Goal: Information Seeking & Learning: Learn about a topic

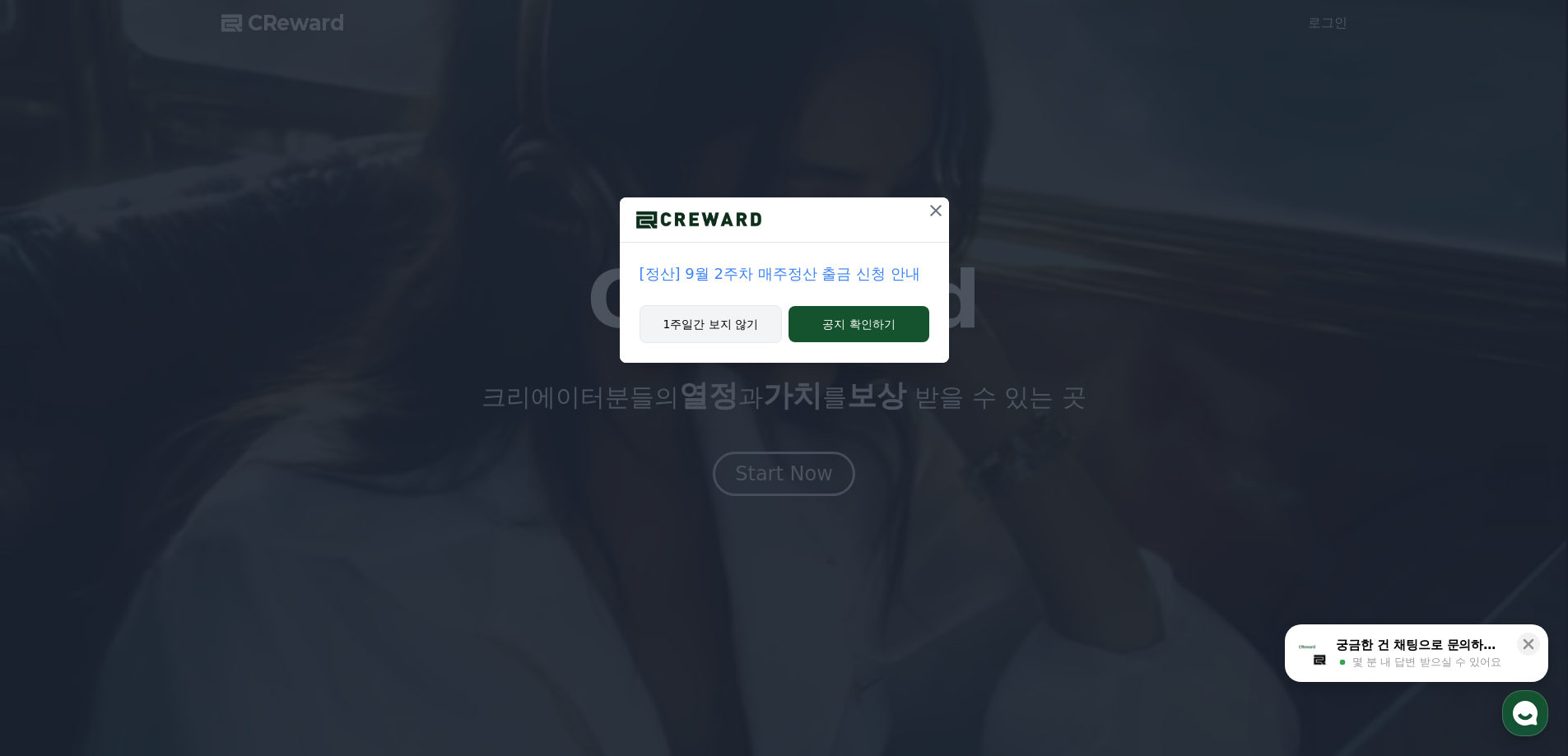
click at [766, 331] on button "1주일간 보지 않기" at bounding box center [711, 324] width 144 height 38
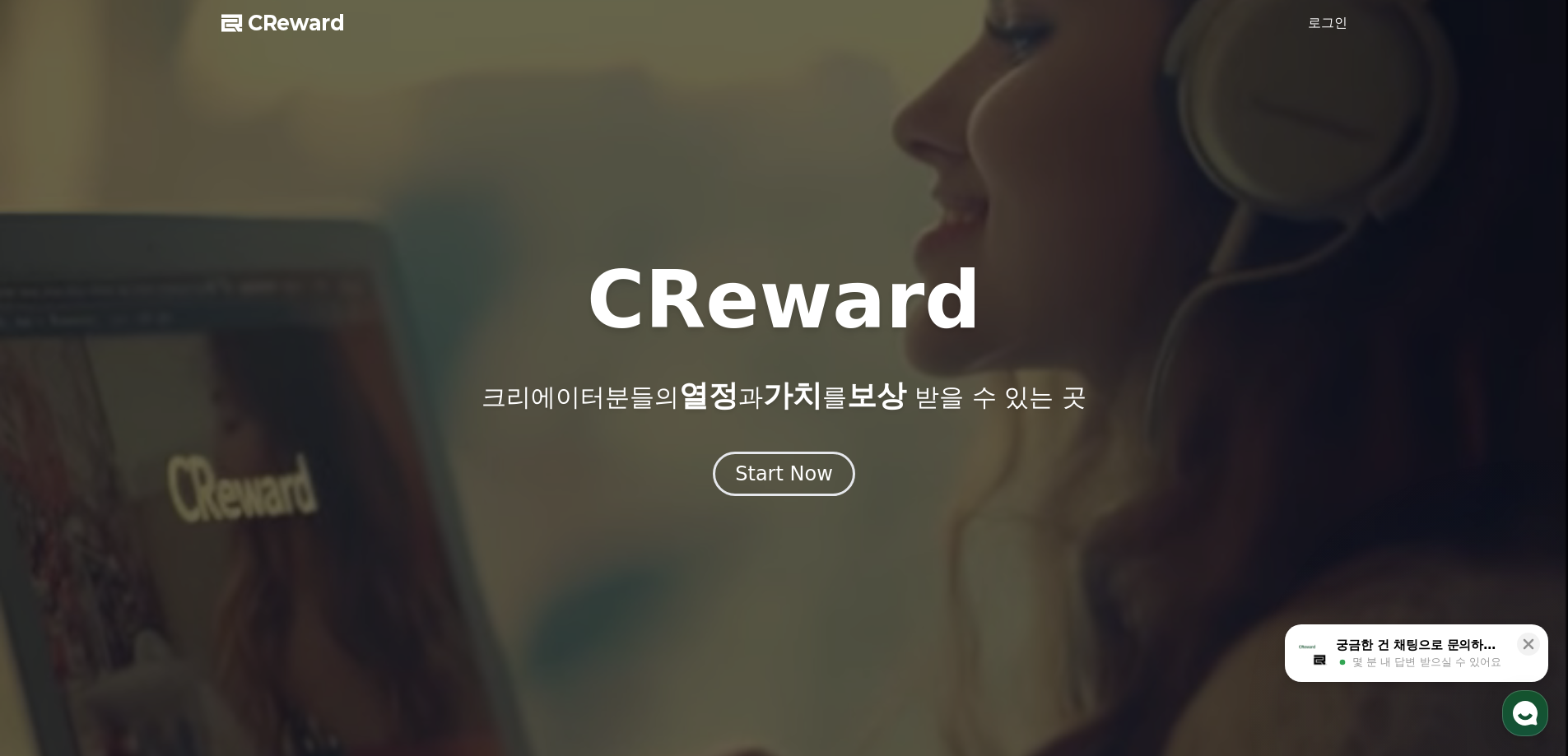
click at [278, 21] on span "CReward" at bounding box center [296, 23] width 97 height 27
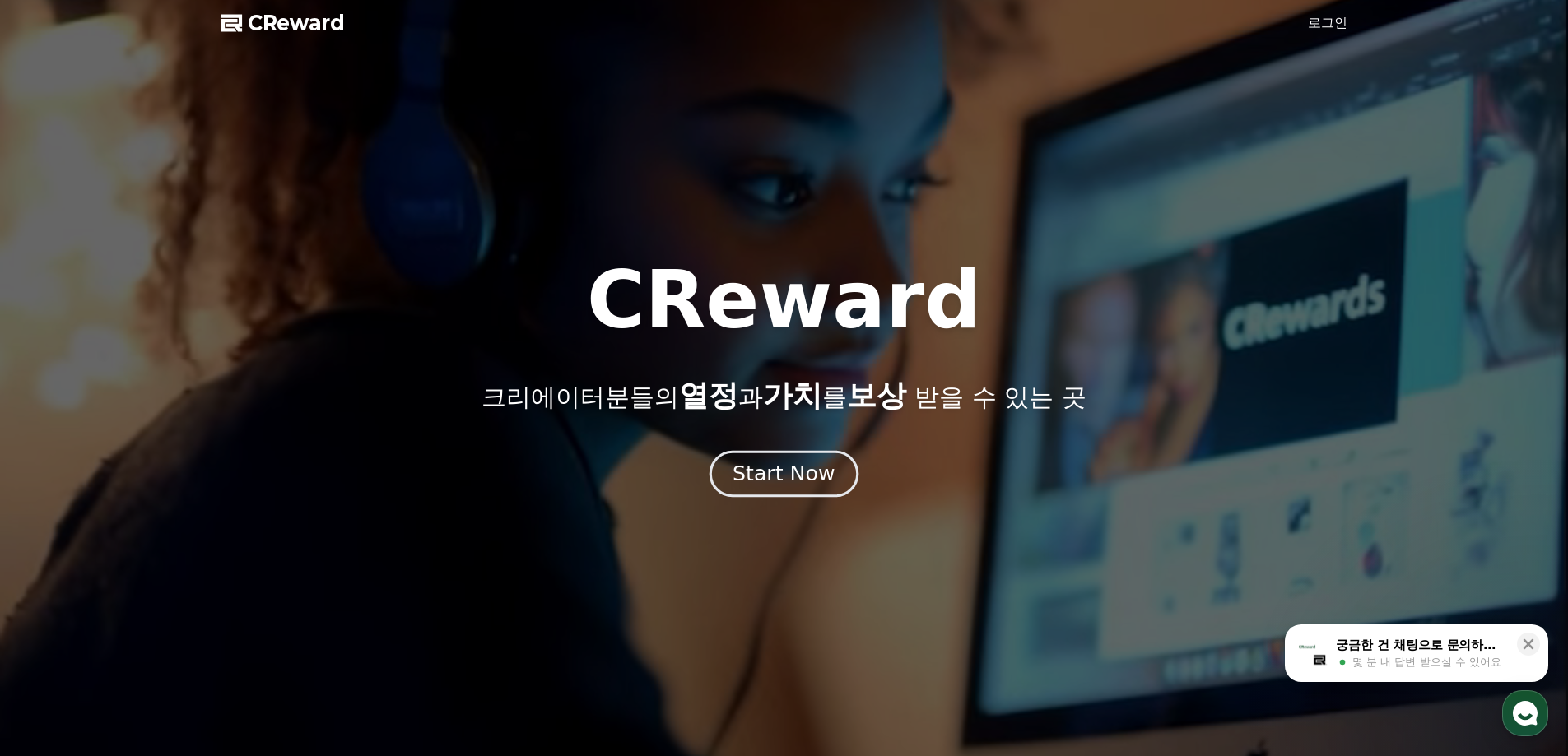
click at [767, 467] on div "Start Now" at bounding box center [783, 474] width 102 height 28
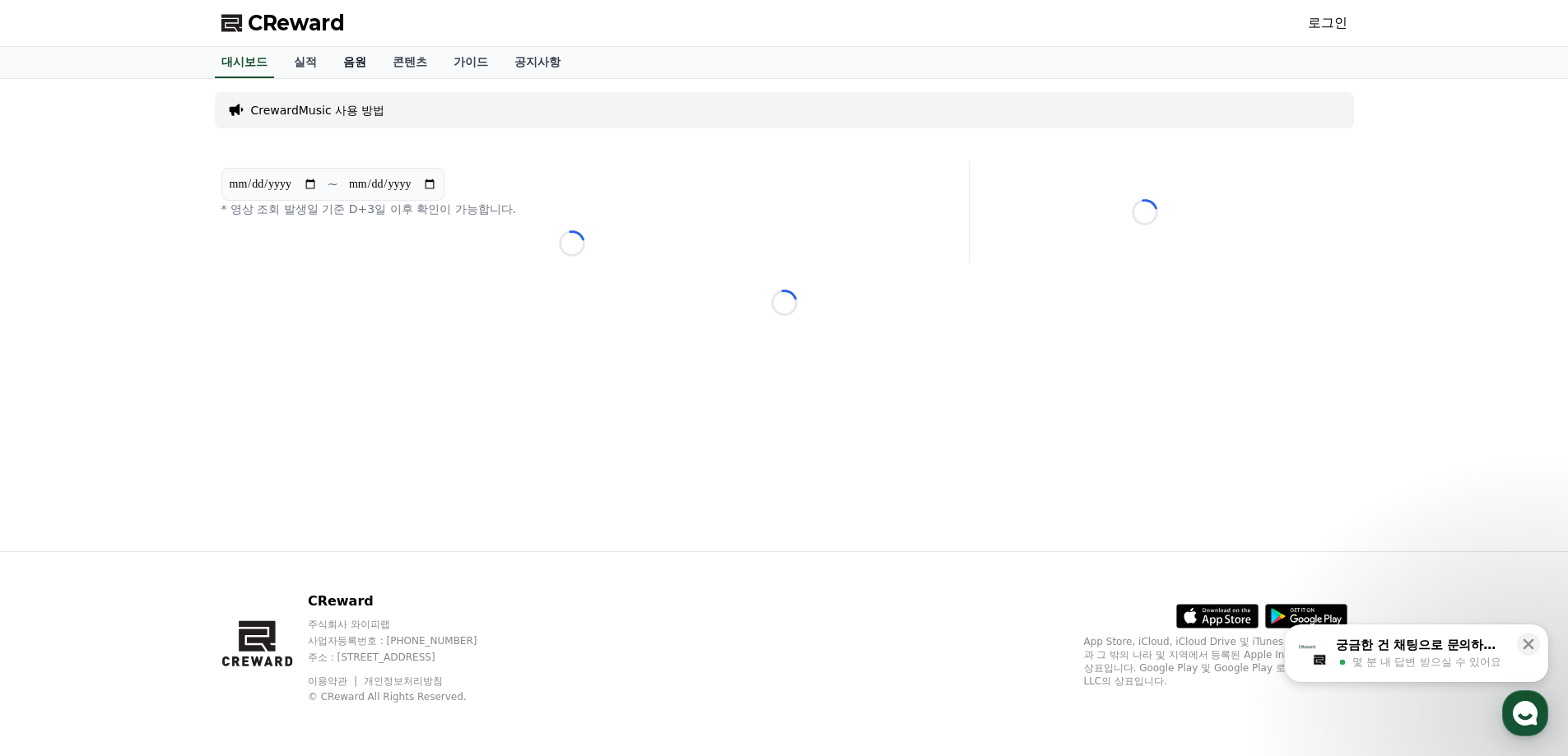
click at [376, 69] on link "음원" at bounding box center [355, 62] width 50 height 32
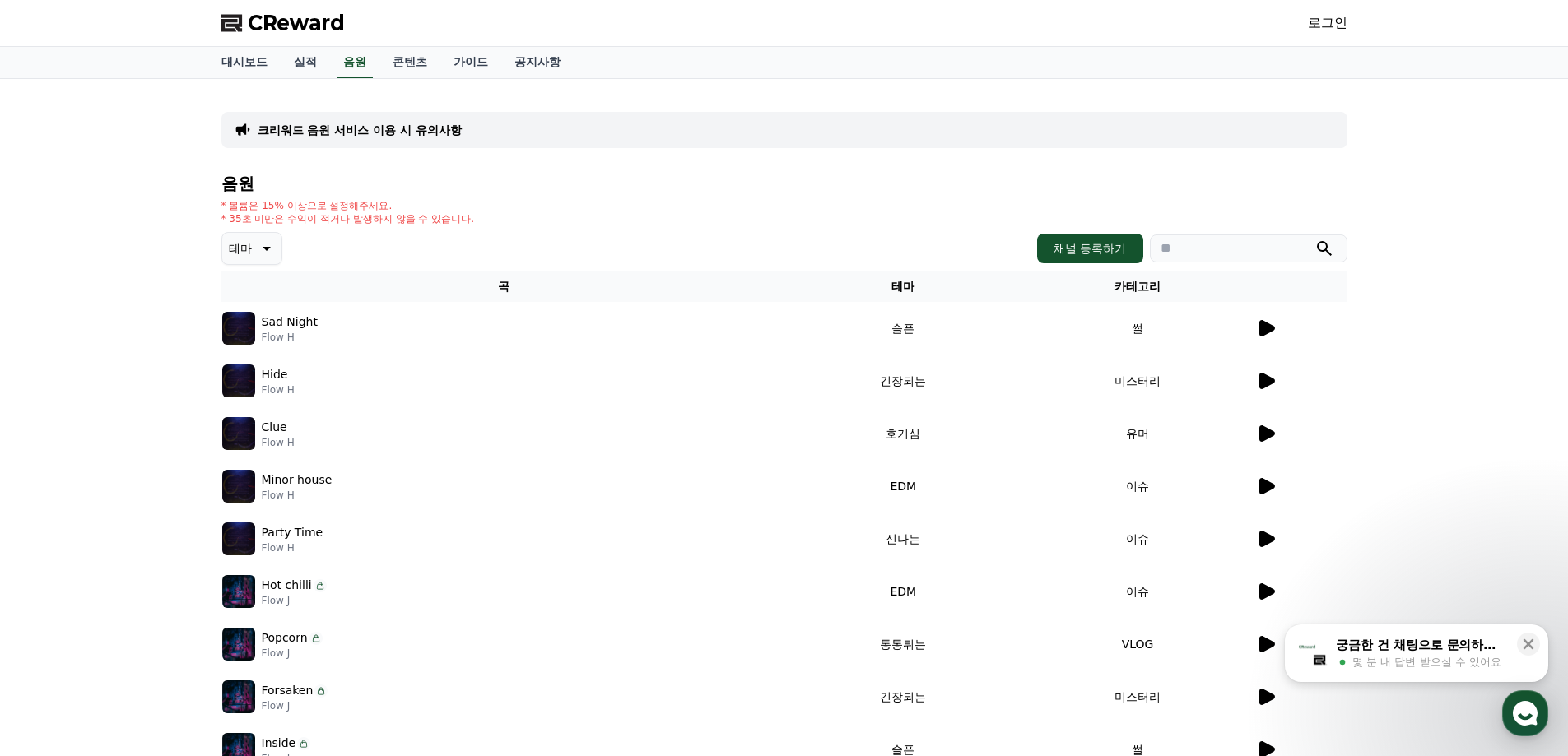
click at [1267, 535] on icon at bounding box center [1268, 539] width 16 height 17
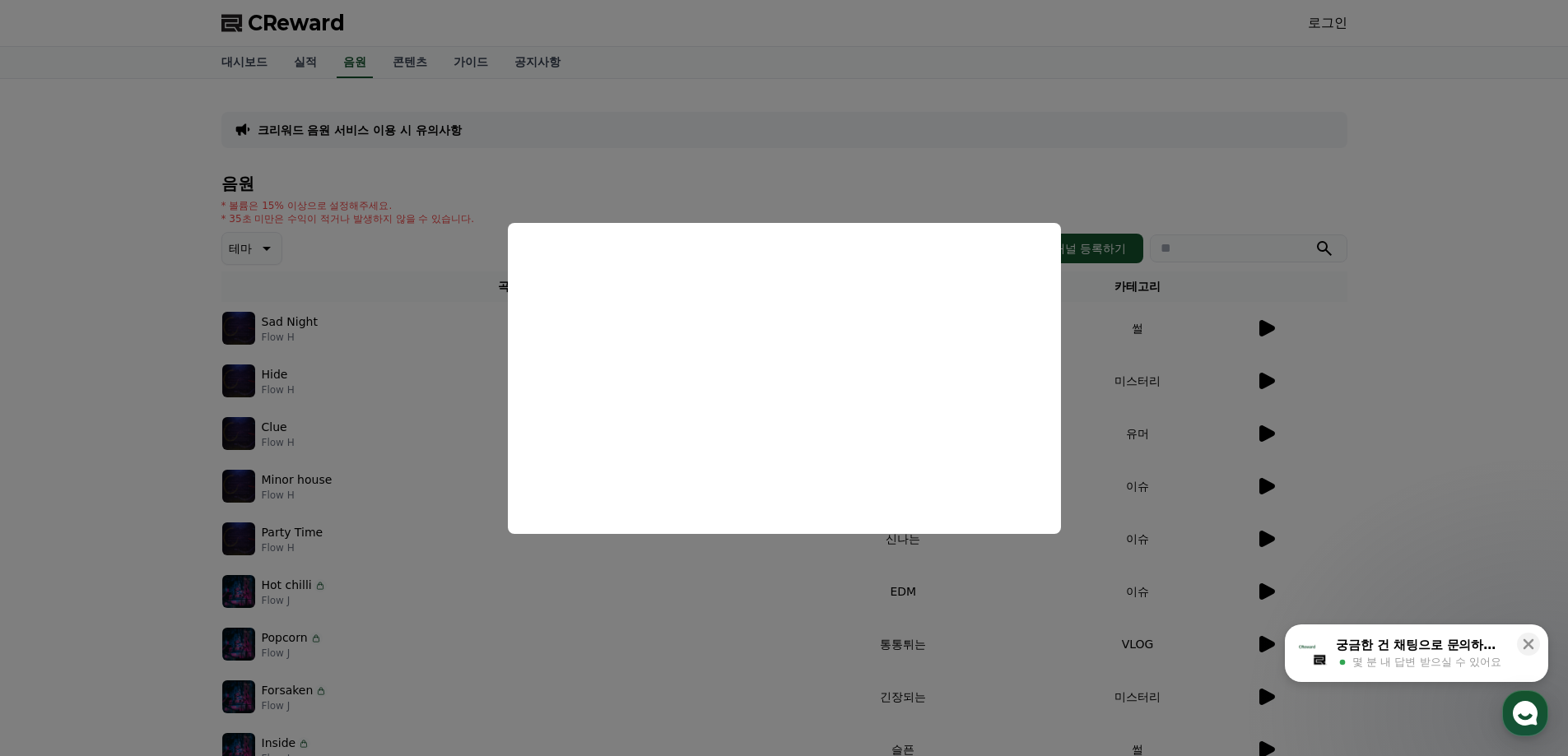
click at [1447, 460] on button "close modal" at bounding box center [784, 378] width 1568 height 756
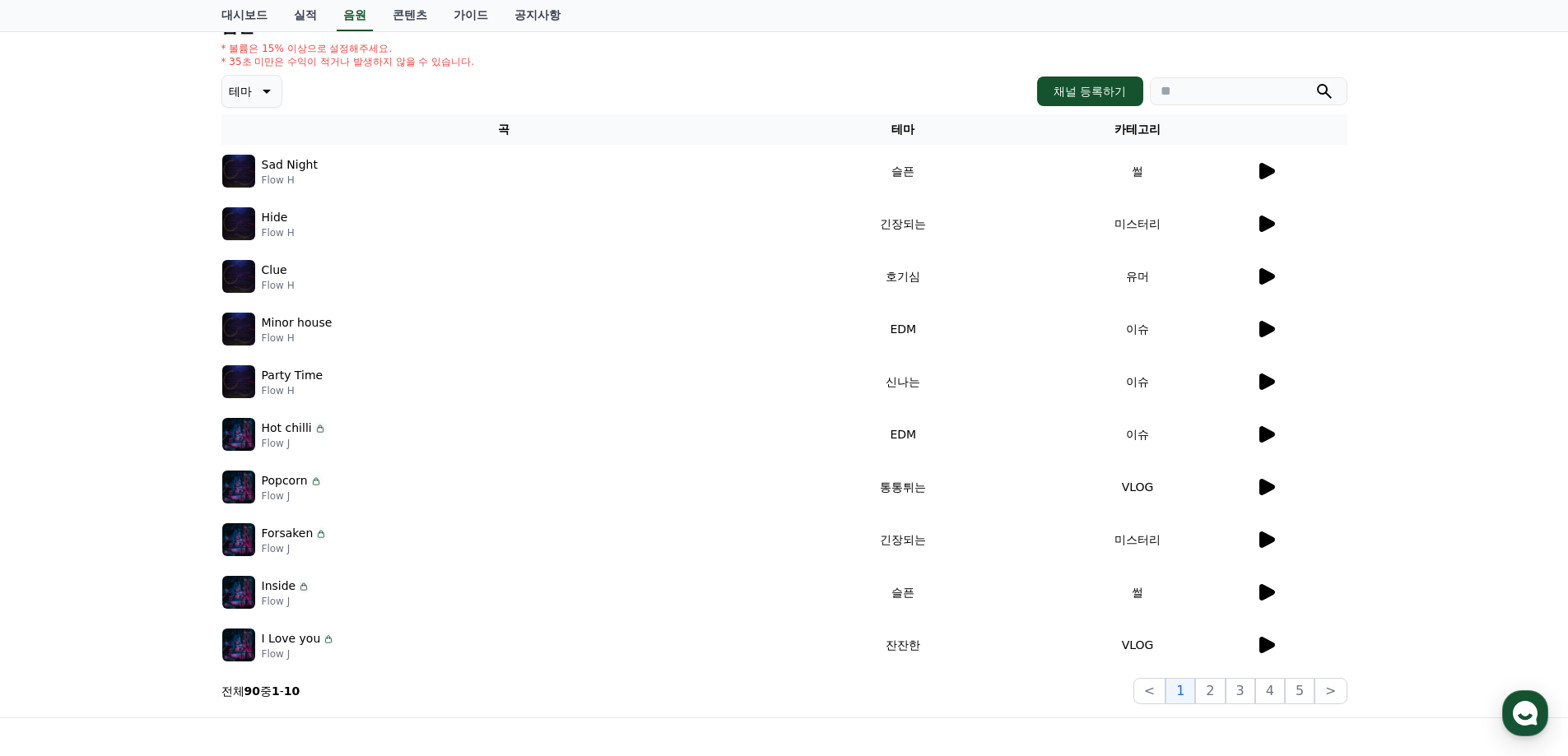
scroll to position [164, 0]
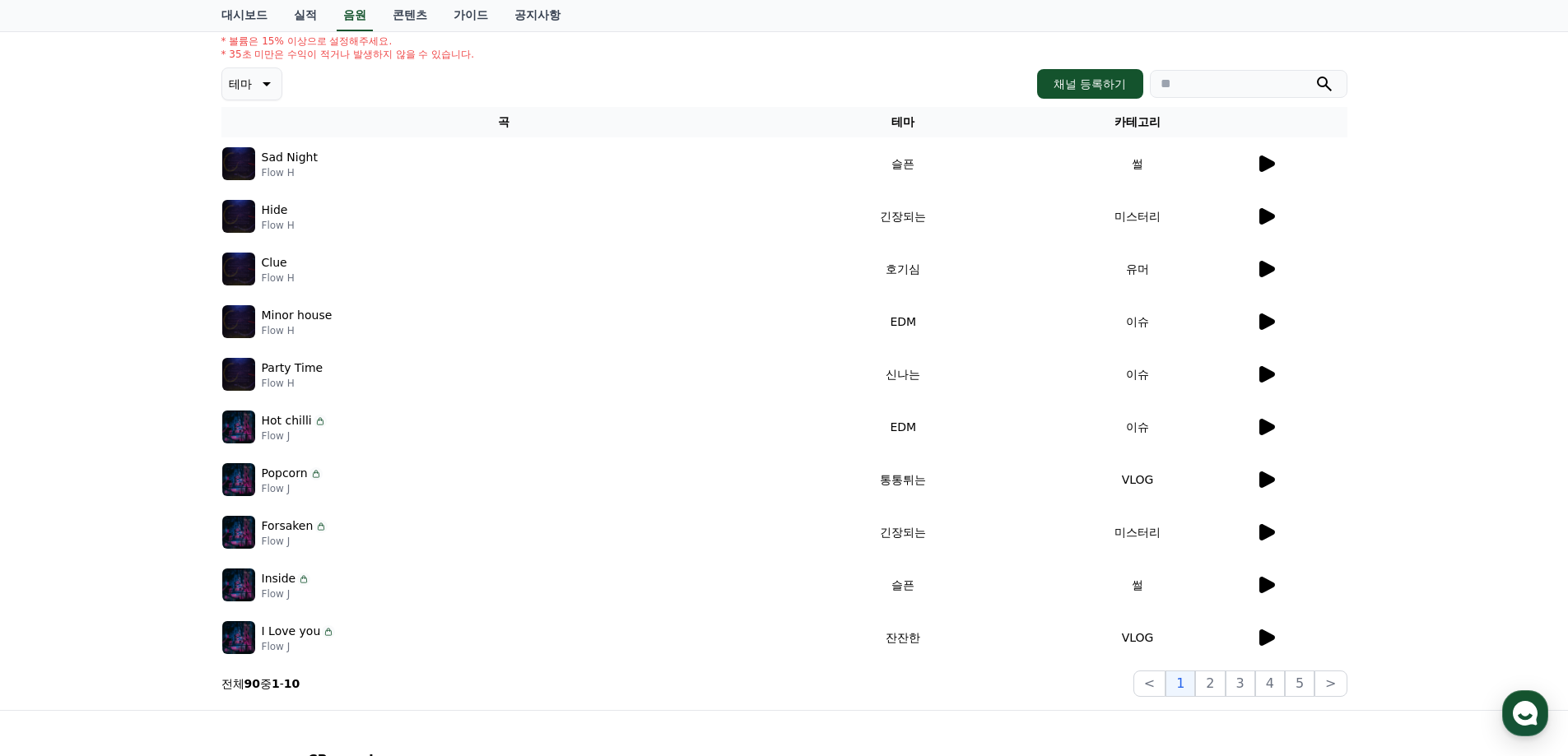
click at [1267, 428] on icon at bounding box center [1268, 427] width 16 height 17
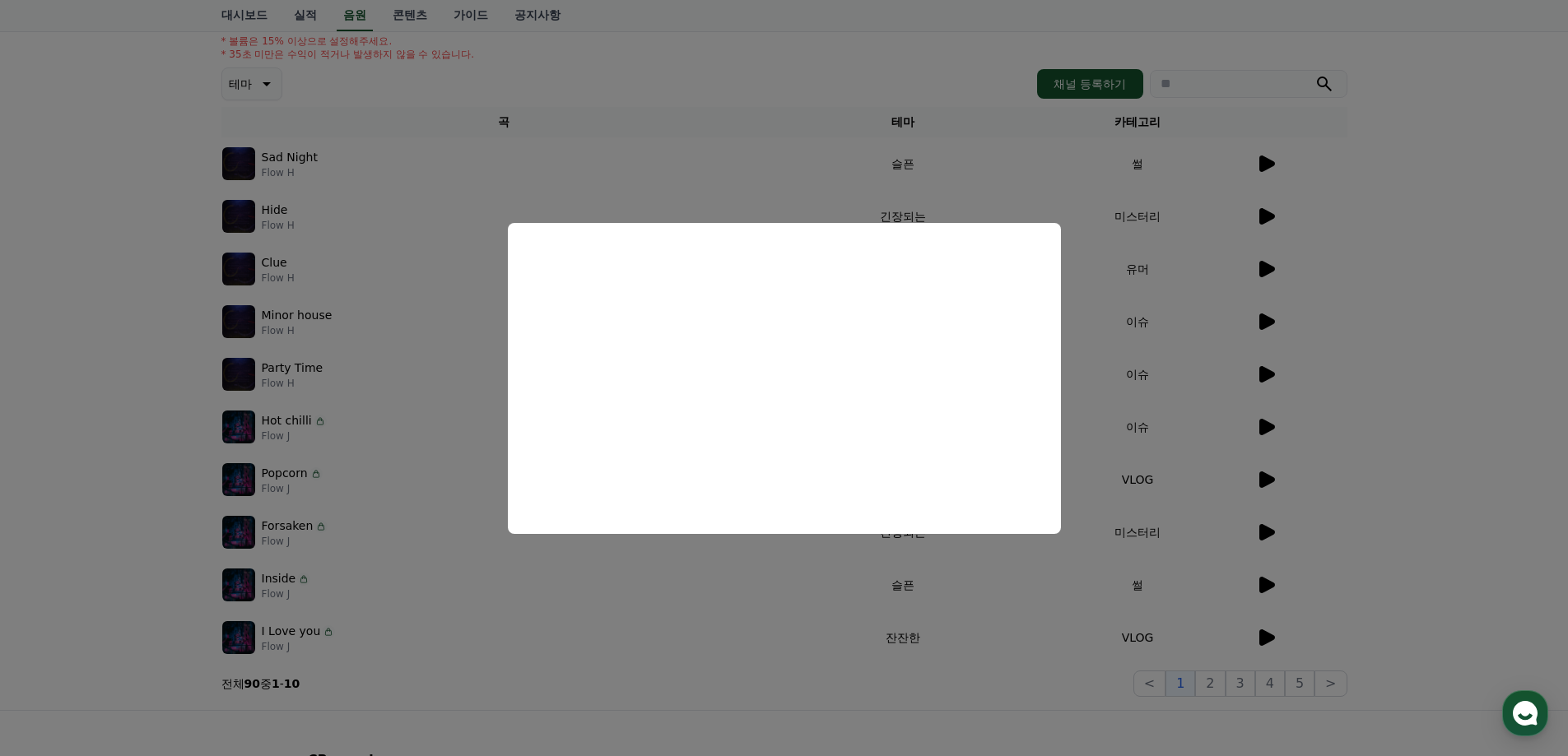
drag, startPoint x: 1456, startPoint y: 500, endPoint x: 1468, endPoint y: 505, distance: 13.0
click at [1459, 501] on button "close modal" at bounding box center [784, 378] width 1568 height 756
click at [1468, 505] on div "크리워드 음원 서비스 이용 시 유의사항 음원 * 볼륨은 15% 이상으로 설정해주세요. * 35초 미만은 수익이 적거나 발생하지 않을 수 있습니…" at bounding box center [784, 312] width 1568 height 796
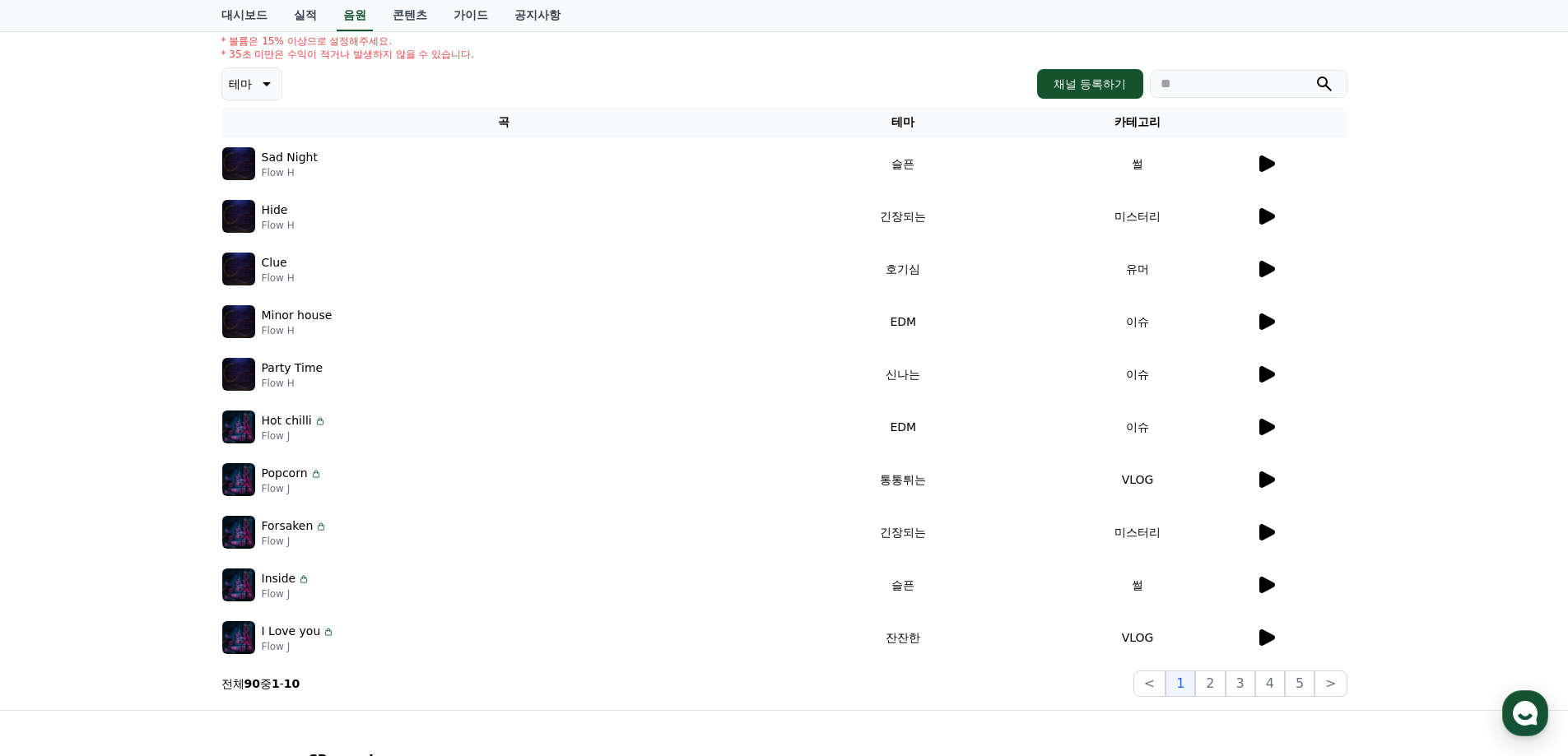
click at [1262, 586] on icon at bounding box center [1268, 585] width 16 height 17
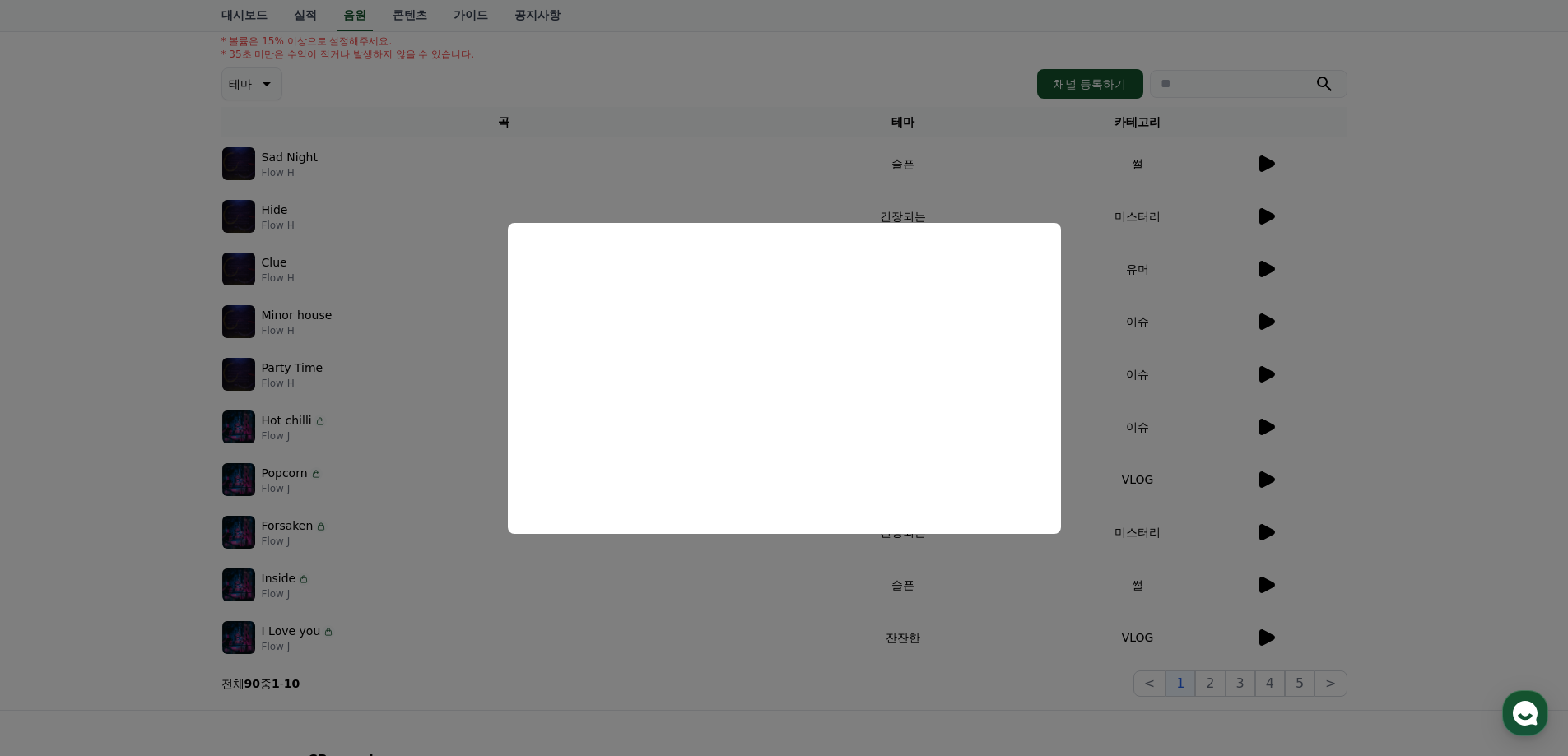
click at [1293, 491] on button "close modal" at bounding box center [784, 378] width 1568 height 756
click at [1301, 513] on td at bounding box center [1301, 532] width 92 height 53
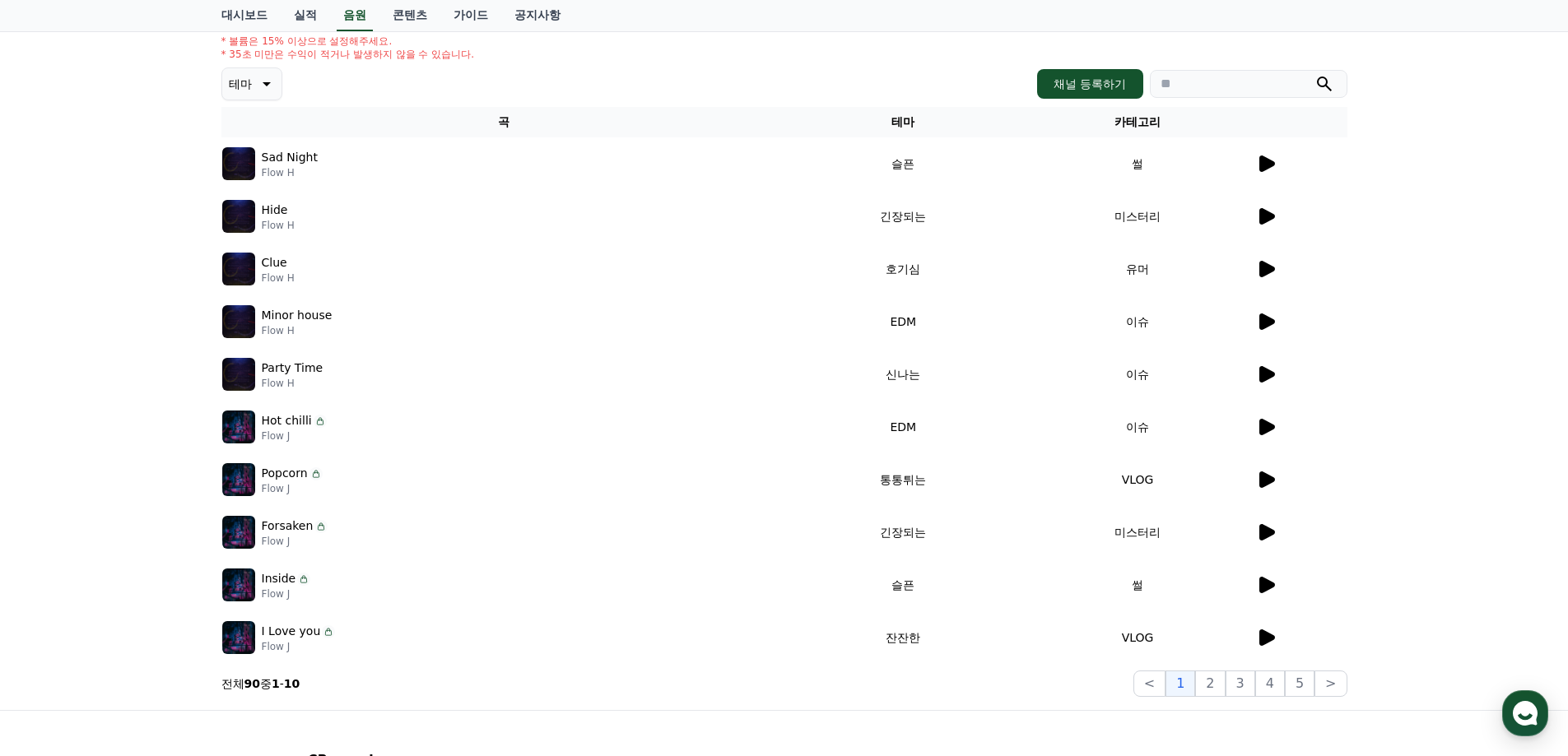
click at [1267, 537] on icon at bounding box center [1268, 532] width 16 height 17
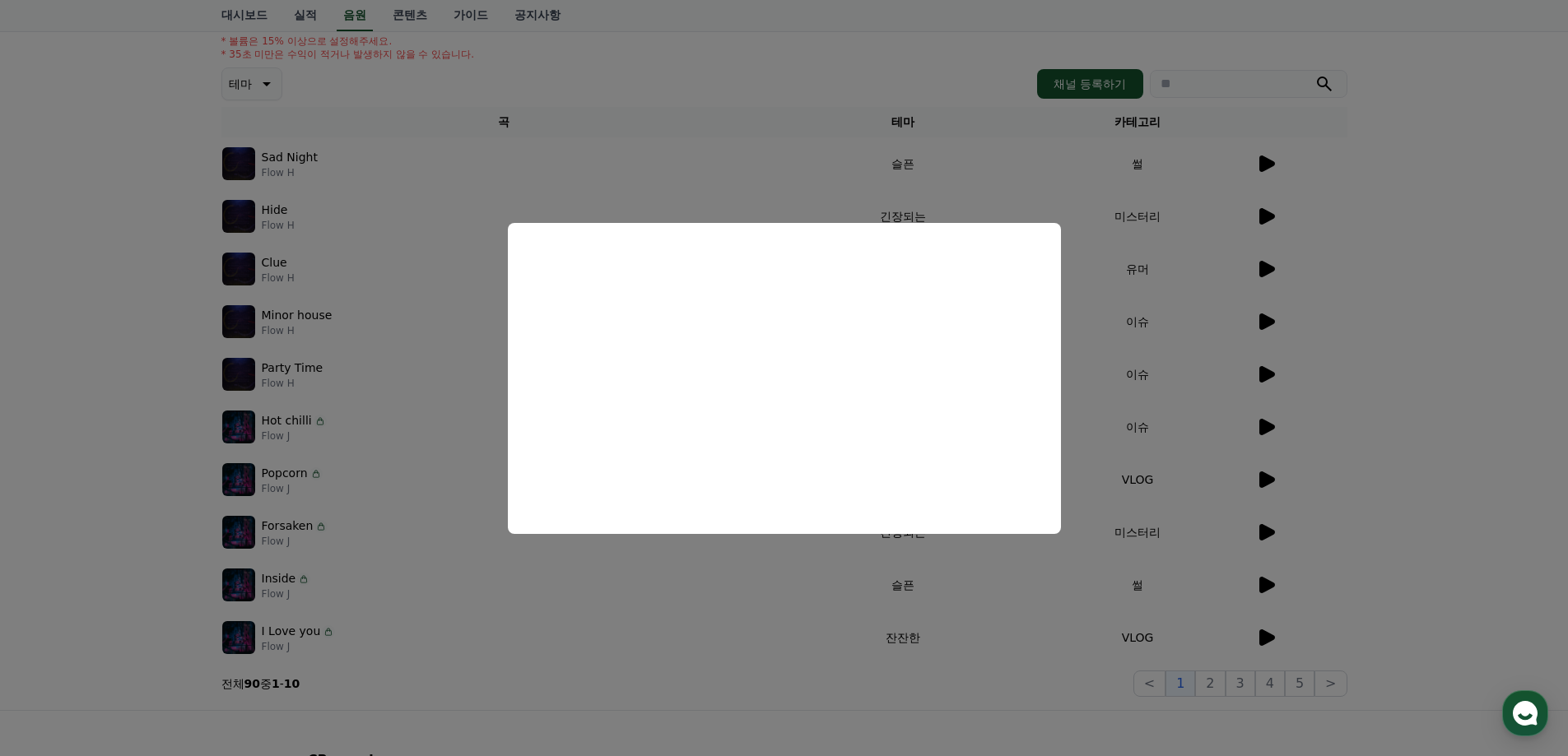
click at [770, 109] on button "close modal" at bounding box center [784, 378] width 1568 height 756
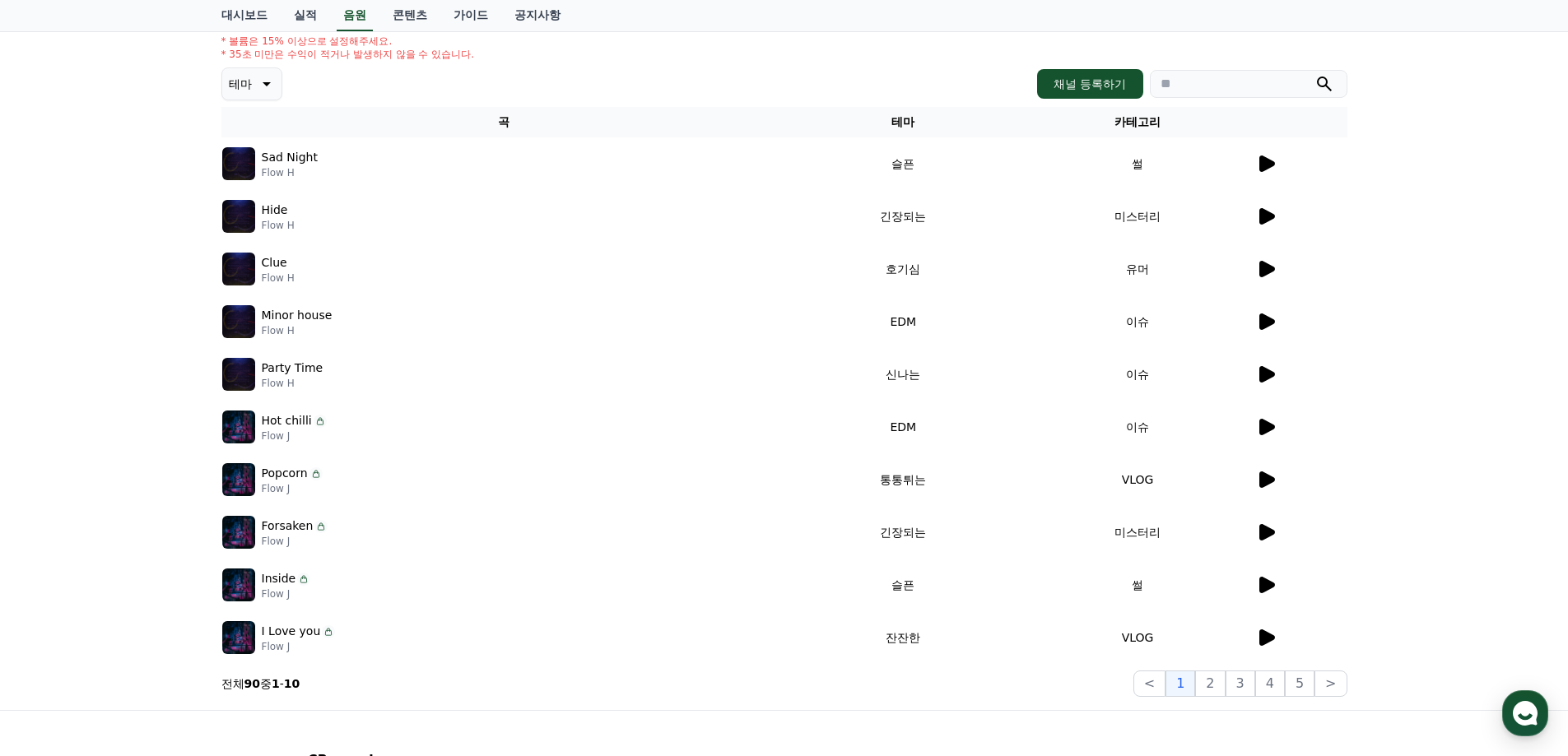
click at [763, 68] on div "테마 채널 등록하기" at bounding box center [784, 83] width 1126 height 33
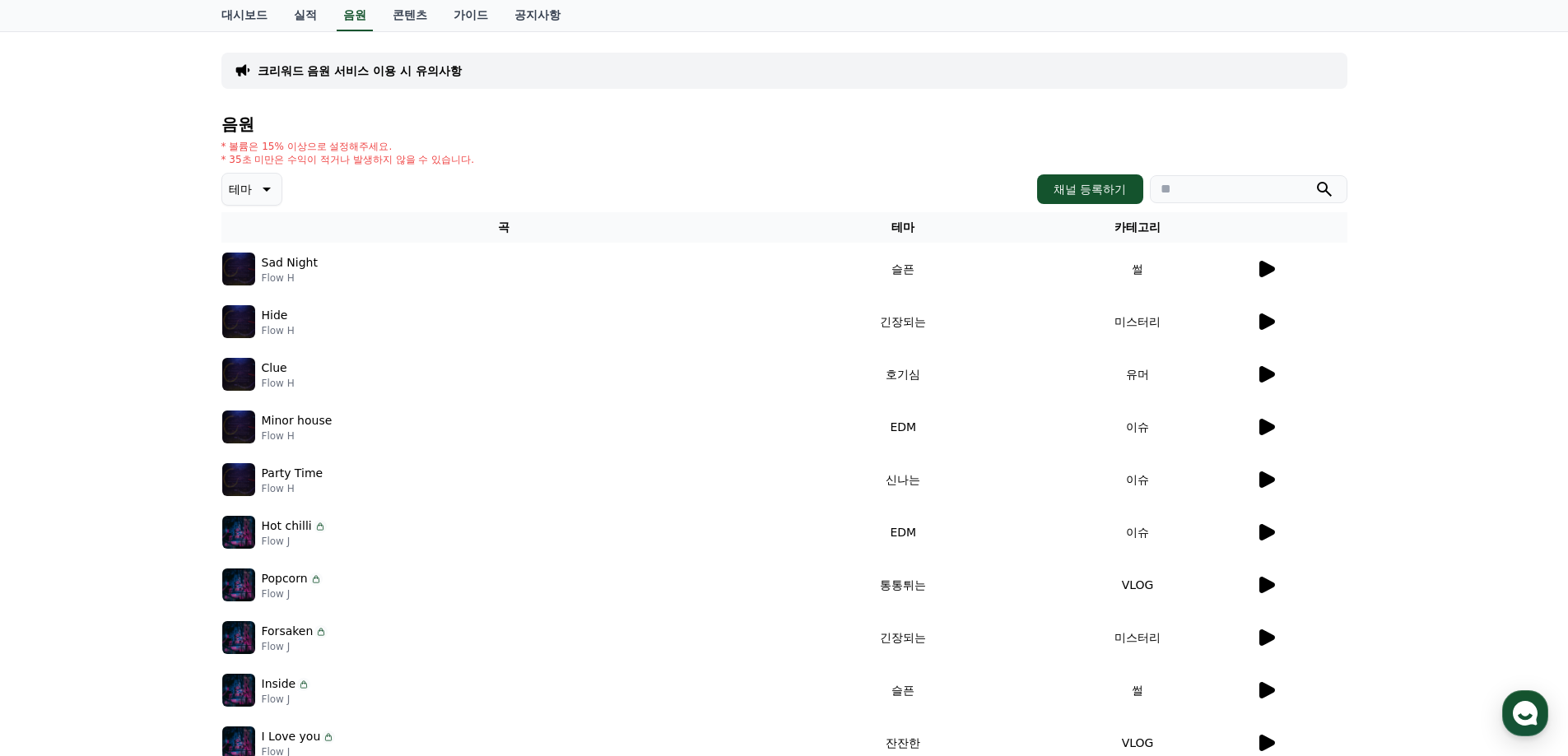
scroll to position [0, 0]
